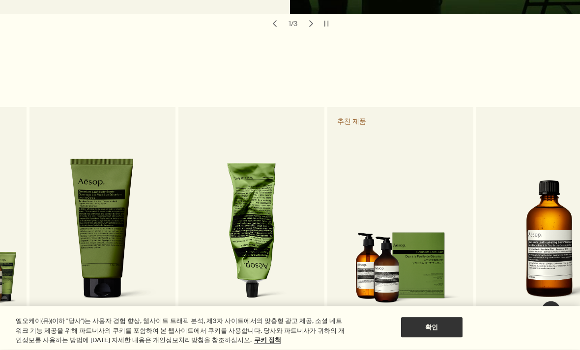
scroll to position [438, 0]
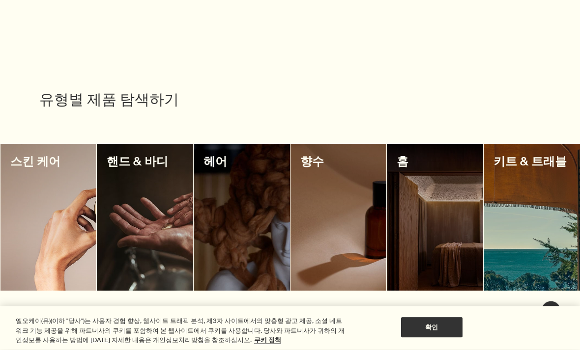
scroll to position [821, 0]
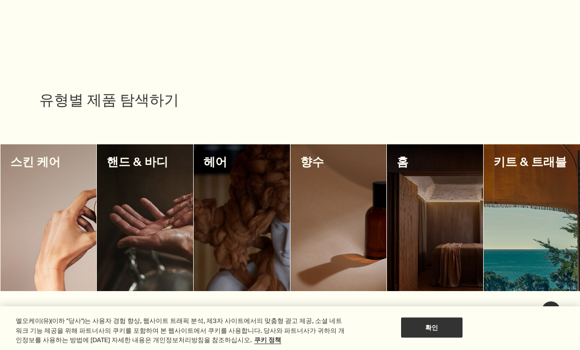
click at [355, 190] on div at bounding box center [338, 217] width 96 height 147
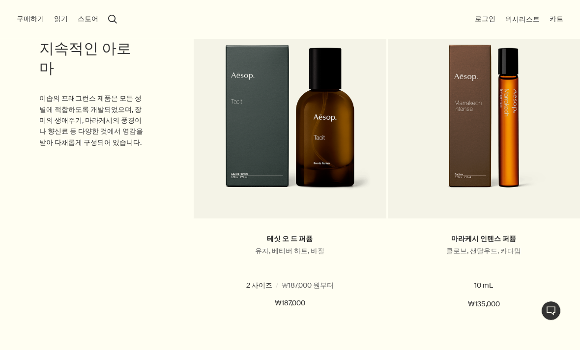
scroll to position [2727, 0]
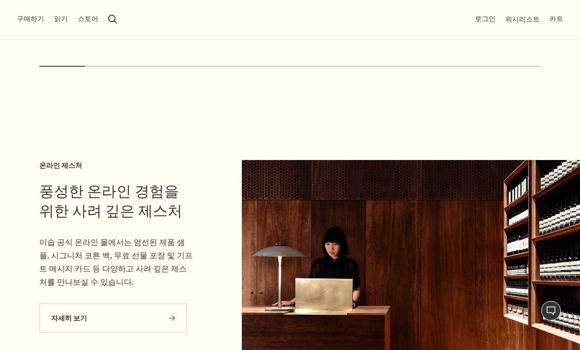
scroll to position [2278, 0]
